Goal: Information Seeking & Learning: Learn about a topic

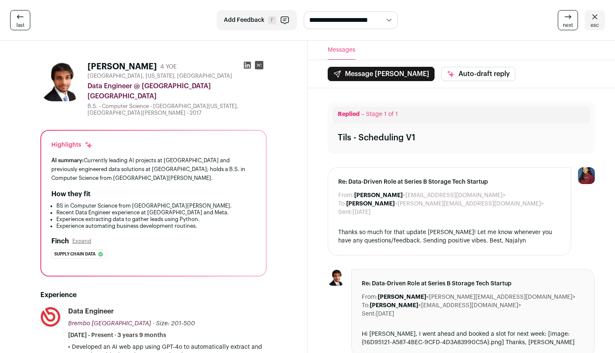
click at [261, 64] on rect at bounding box center [259, 65] width 8 height 8
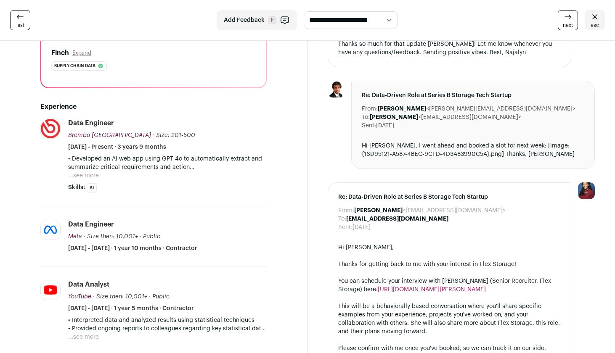
scroll to position [196, 0]
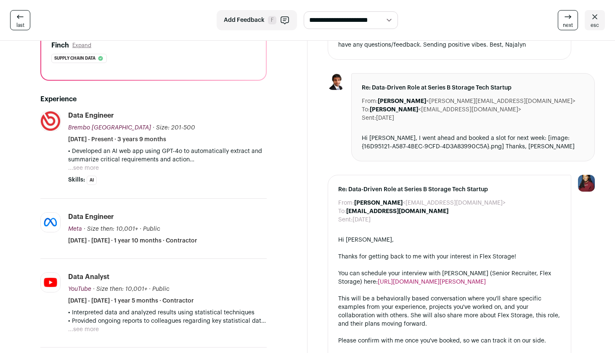
click at [77, 176] on span "Skills:" at bounding box center [76, 180] width 17 height 8
click at [80, 164] on button "...see more" at bounding box center [83, 168] width 31 height 8
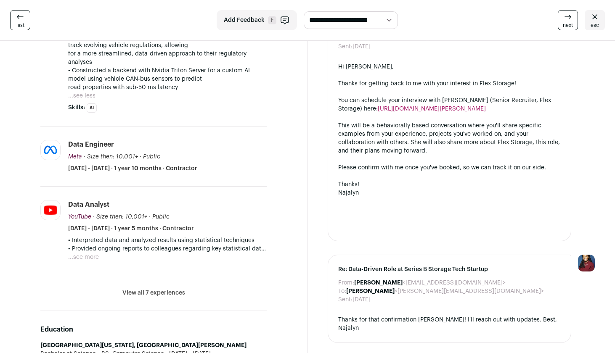
scroll to position [370, 0]
click at [85, 252] on button "...see more" at bounding box center [83, 256] width 31 height 8
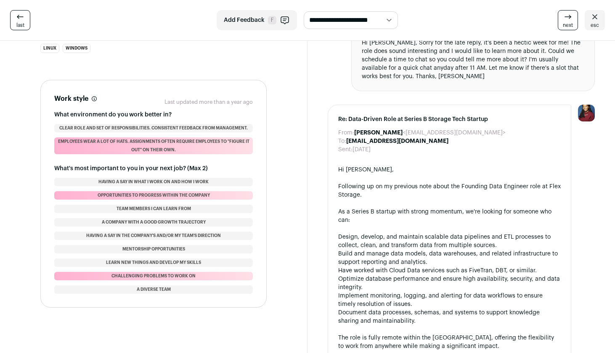
scroll to position [979, 0]
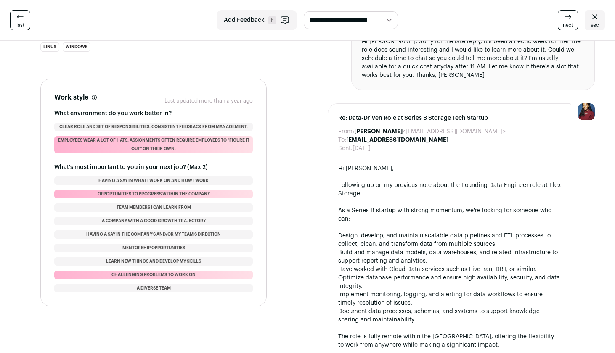
drag, startPoint x: 69, startPoint y: 70, endPoint x: 185, endPoint y: 347, distance: 300.4
copy div "Lore Ipsumdol Sitame Conse Adipisc Elitse Doeiu Tempori utlabo.etd Mag al enima…"
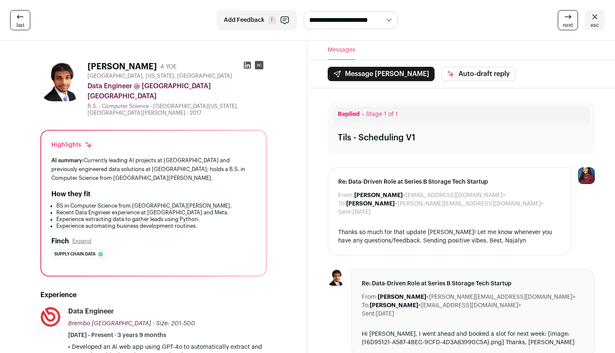
scroll to position [0, 0]
click at [258, 67] on rect at bounding box center [259, 65] width 8 height 8
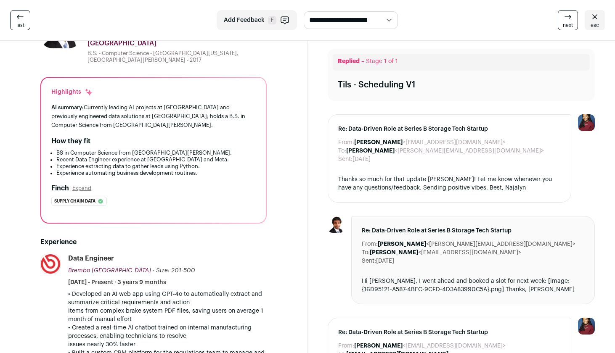
scroll to position [63, 0]
